Goal: Obtain resource: Download file/media

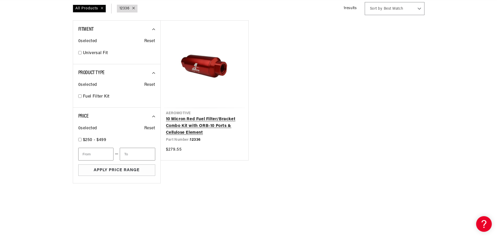
scroll to position [78, 0]
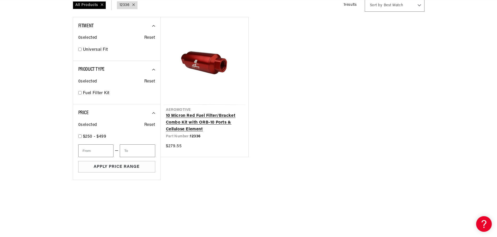
click at [195, 117] on link "10 Micron Red Fuel Filter/Bracket Combo Kit with ORB-10 Ports & Cellulose Eleme…" at bounding box center [204, 123] width 77 height 20
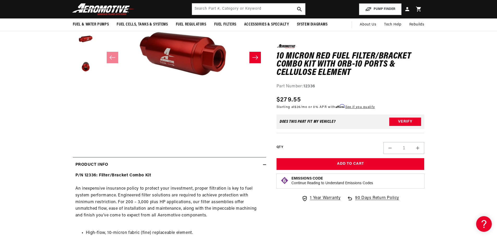
scroll to position [0, 661]
click at [209, 7] on input "text" at bounding box center [248, 8] width 113 height 11
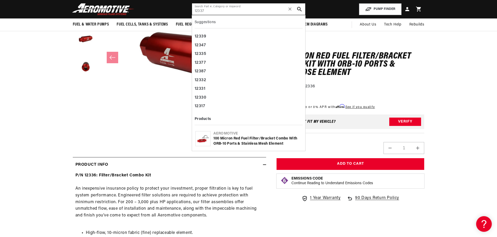
type input "12337"
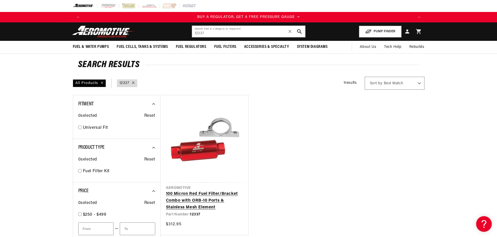
click at [186, 201] on link "100 Micron Red Fuel Filter/Bracket Combo with ORB-10 Ports & Stainless Mesh Ele…" at bounding box center [204, 201] width 77 height 20
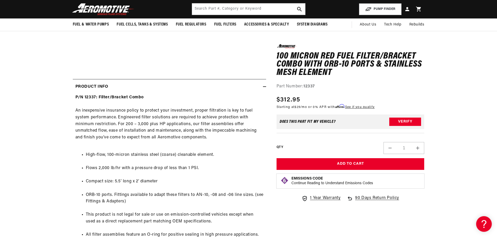
scroll to position [78, 0]
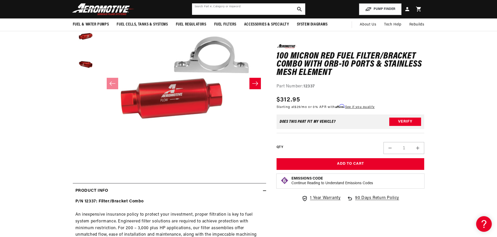
click at [207, 8] on input "text" at bounding box center [248, 8] width 113 height 11
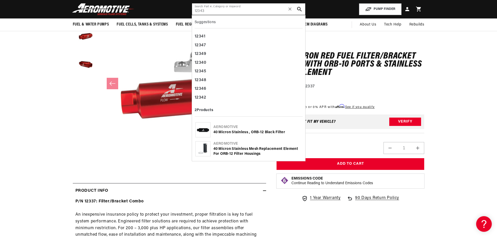
type input "12343"
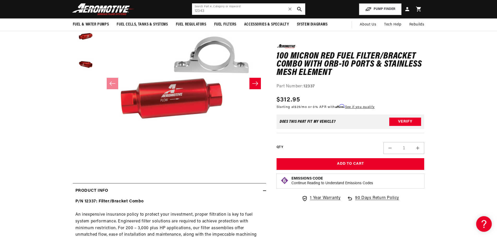
scroll to position [0, 328]
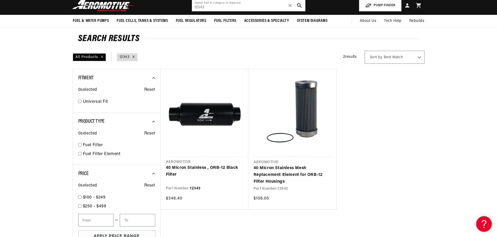
scroll to position [0, 992]
drag, startPoint x: 209, startPoint y: 7, endPoint x: 170, endPoint y: 7, distance: 39.1
click at [171, 7] on header "Fuel & Water Pumps Back In-Tank In-Line Fuel Pumps" at bounding box center [248, 5] width 377 height 19
type input "12390"
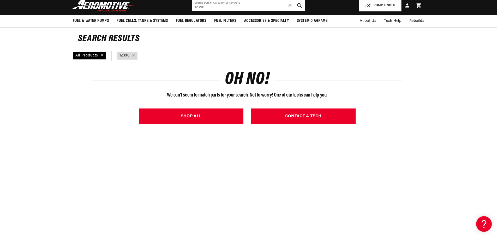
scroll to position [0, 331]
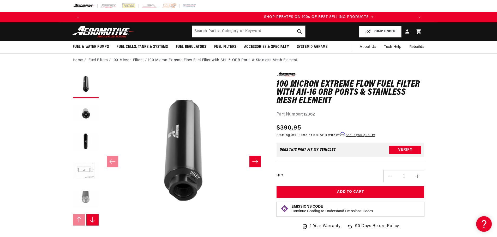
scroll to position [0, 655]
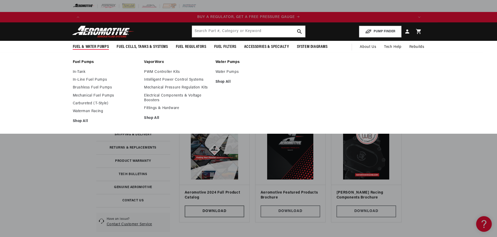
scroll to position [0, 331]
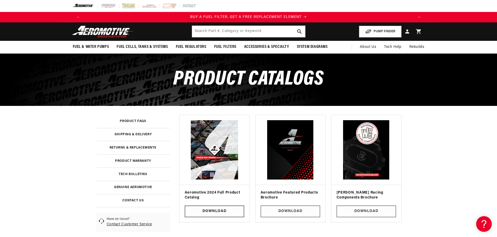
click at [209, 216] on link "Download" at bounding box center [214, 212] width 59 height 12
